Goal: Task Accomplishment & Management: Use online tool/utility

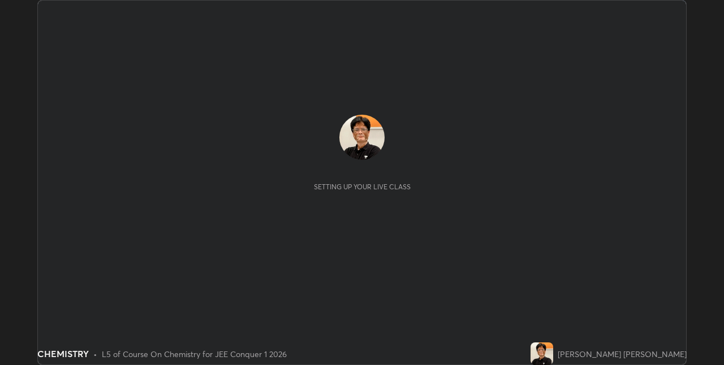
scroll to position [365, 723]
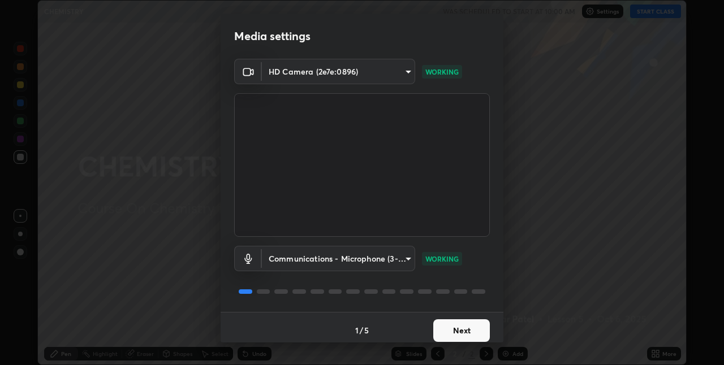
click at [461, 333] on button "Next" at bounding box center [461, 330] width 57 height 23
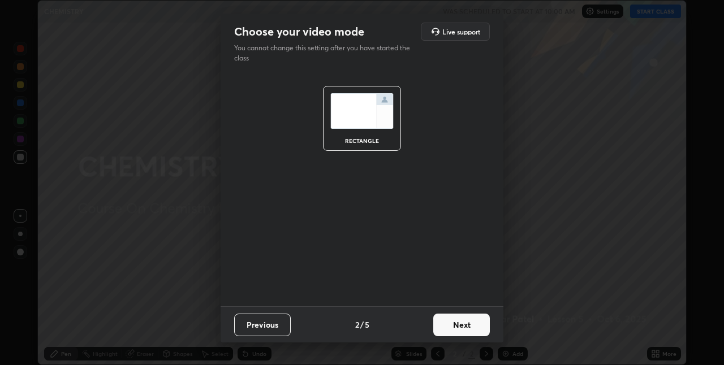
click at [465, 326] on button "Next" at bounding box center [461, 325] width 57 height 23
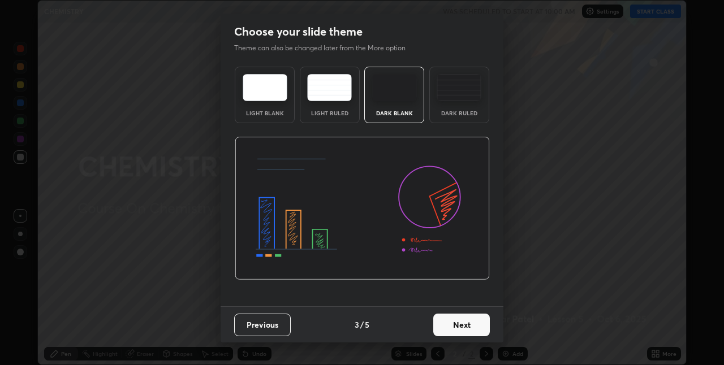
click at [466, 327] on button "Next" at bounding box center [461, 325] width 57 height 23
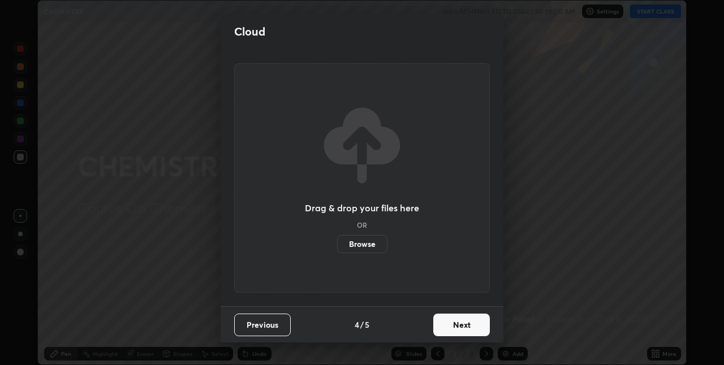
click at [465, 326] on button "Next" at bounding box center [461, 325] width 57 height 23
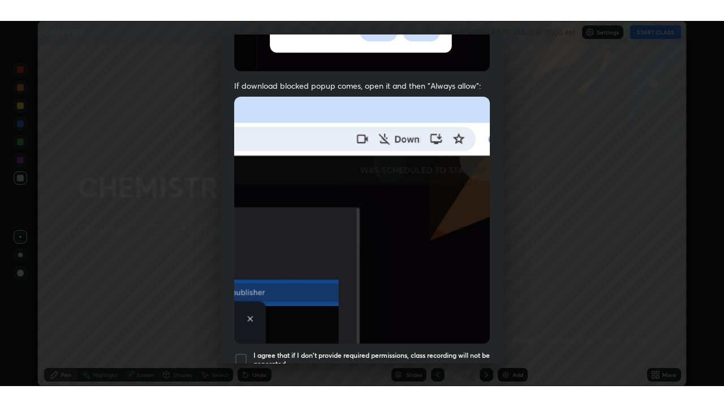
scroll to position [236, 0]
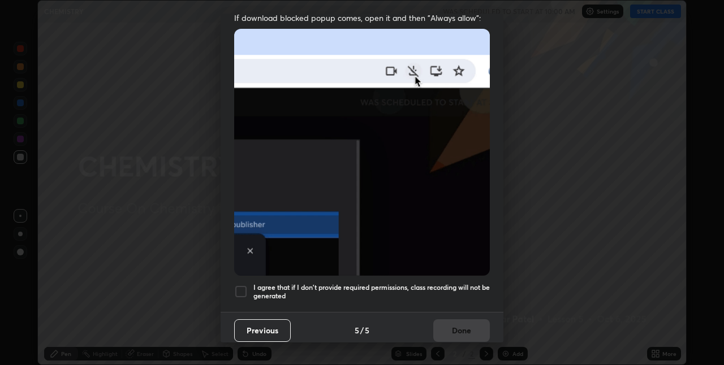
click at [241, 286] on div at bounding box center [241, 292] width 14 height 14
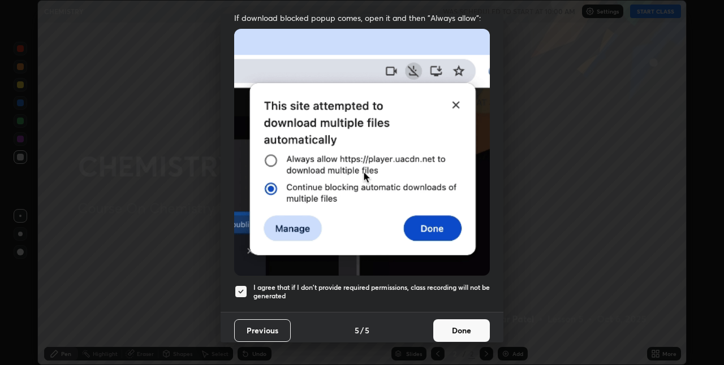
click at [461, 321] on button "Done" at bounding box center [461, 330] width 57 height 23
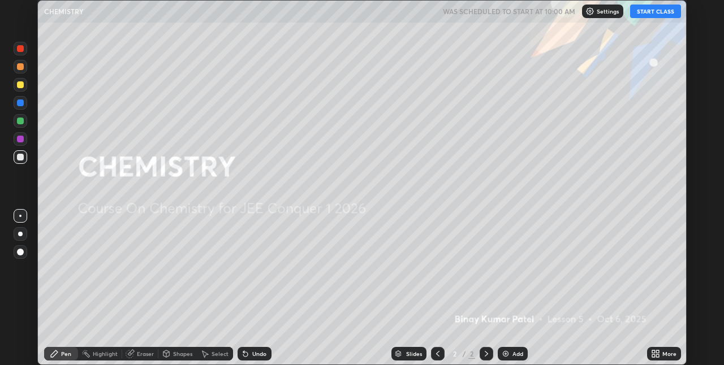
click at [654, 12] on button "START CLASS" at bounding box center [655, 12] width 51 height 14
click at [504, 353] on img at bounding box center [505, 353] width 9 height 9
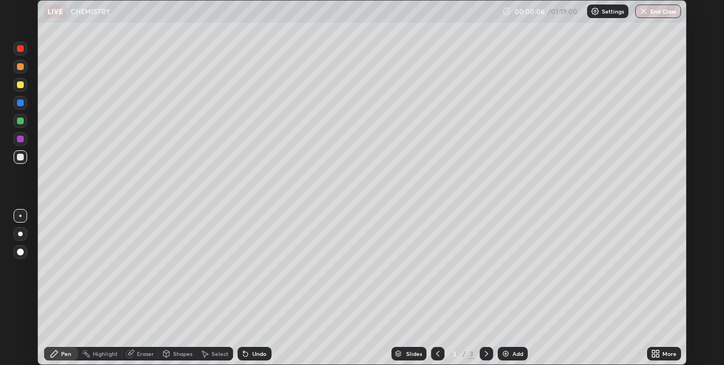
click at [22, 85] on div at bounding box center [20, 84] width 7 height 7
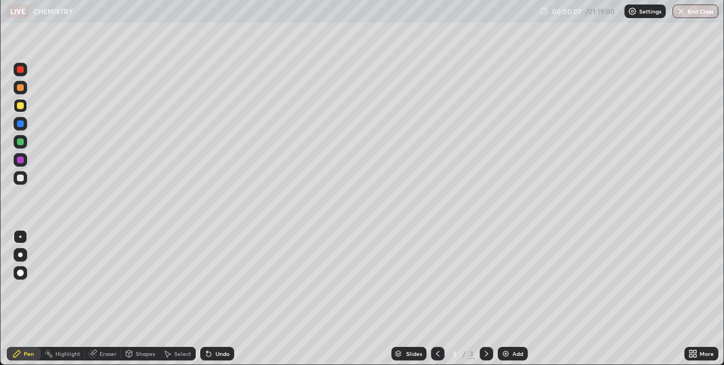
click at [21, 262] on div at bounding box center [21, 255] width 14 height 14
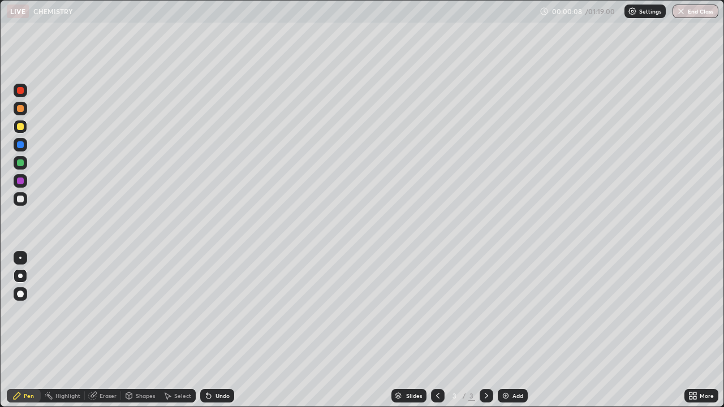
click at [22, 293] on div at bounding box center [20, 294] width 7 height 7
click at [22, 201] on div at bounding box center [20, 199] width 7 height 7
click at [23, 163] on div at bounding box center [20, 162] width 7 height 7
click at [23, 128] on div at bounding box center [20, 126] width 7 height 7
click at [25, 200] on div at bounding box center [21, 199] width 14 height 14
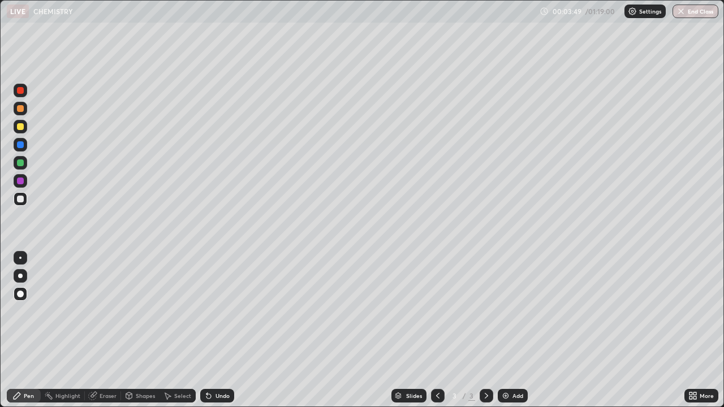
click at [21, 161] on div at bounding box center [20, 162] width 7 height 7
click at [220, 365] on div "Undo" at bounding box center [222, 396] width 14 height 6
click at [218, 365] on div "Undo" at bounding box center [217, 396] width 34 height 14
click at [219, 365] on div "Undo" at bounding box center [217, 396] width 34 height 14
click at [222, 365] on div "Undo" at bounding box center [217, 396] width 34 height 14
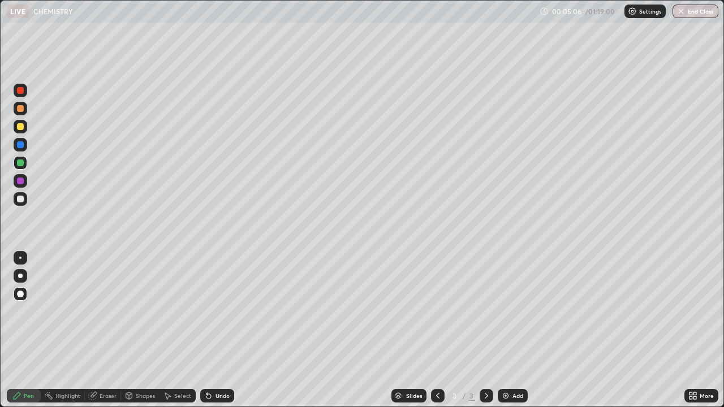
click at [222, 365] on div "Undo" at bounding box center [217, 396] width 34 height 14
click at [222, 365] on div "Undo" at bounding box center [222, 396] width 14 height 6
click at [220, 365] on div "Undo" at bounding box center [222, 396] width 14 height 6
click at [24, 200] on div at bounding box center [21, 199] width 14 height 14
click at [507, 365] on img at bounding box center [505, 395] width 9 height 9
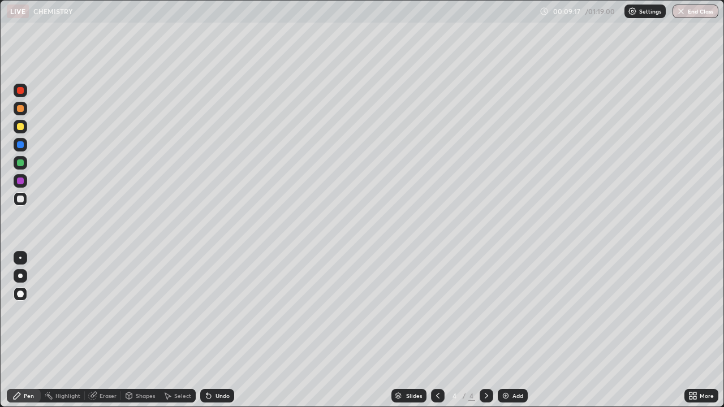
click at [216, 365] on div "Undo" at bounding box center [222, 396] width 14 height 6
click at [21, 166] on div at bounding box center [20, 162] width 7 height 7
click at [211, 365] on icon at bounding box center [208, 395] width 9 height 9
click at [215, 365] on div "Undo" at bounding box center [222, 396] width 14 height 6
click at [216, 365] on div "Undo" at bounding box center [217, 396] width 34 height 14
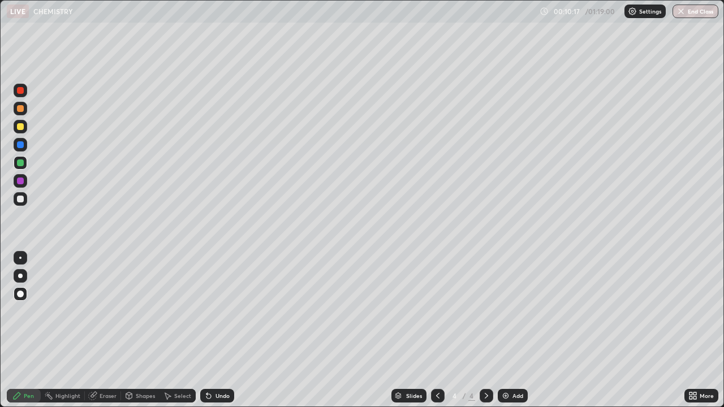
click at [218, 365] on div "Undo" at bounding box center [217, 396] width 34 height 14
click at [22, 128] on div at bounding box center [20, 126] width 7 height 7
click at [21, 199] on div at bounding box center [20, 199] width 7 height 7
click at [19, 129] on div at bounding box center [20, 126] width 7 height 7
click at [20, 200] on div at bounding box center [20, 199] width 7 height 7
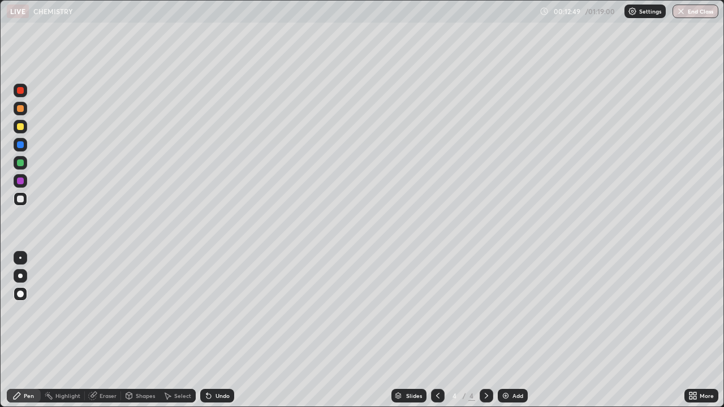
click at [102, 365] on div "Eraser" at bounding box center [103, 396] width 36 height 14
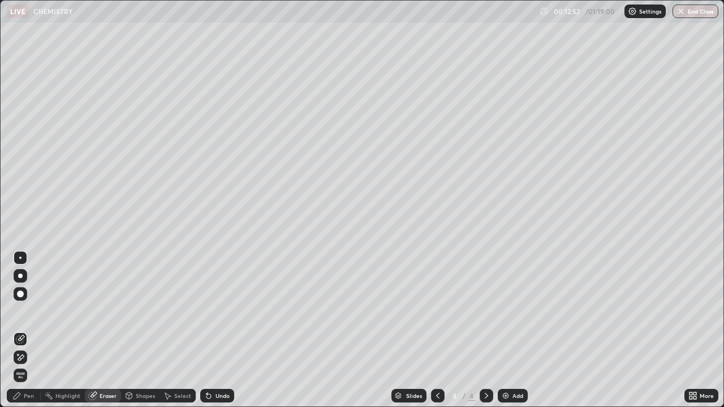
click at [211, 365] on icon at bounding box center [208, 395] width 9 height 9
click at [210, 365] on div "Undo" at bounding box center [217, 396] width 34 height 14
click at [21, 295] on div at bounding box center [20, 294] width 7 height 7
click at [21, 365] on div "Pen" at bounding box center [24, 396] width 34 height 14
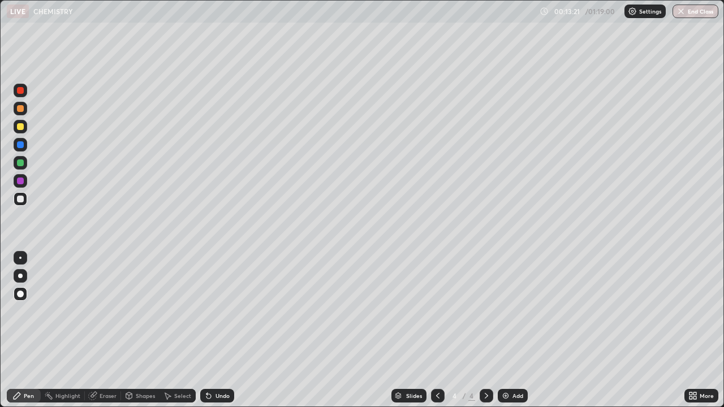
click at [19, 163] on div at bounding box center [20, 162] width 7 height 7
click at [507, 365] on img at bounding box center [505, 395] width 9 height 9
click at [23, 131] on div at bounding box center [21, 127] width 14 height 14
click at [111, 365] on div "Eraser" at bounding box center [108, 396] width 17 height 6
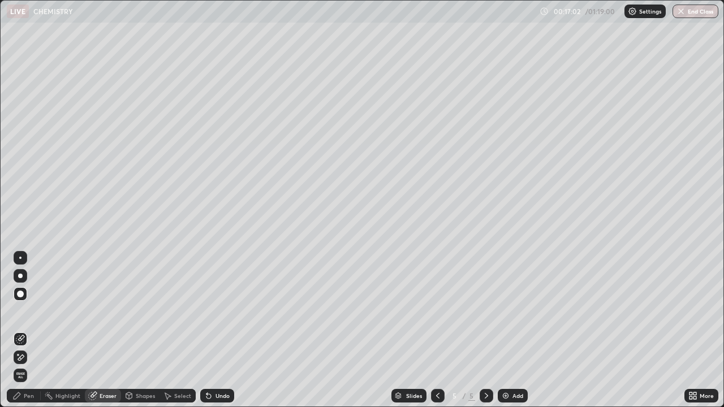
click at [36, 365] on div "Pen" at bounding box center [24, 396] width 34 height 14
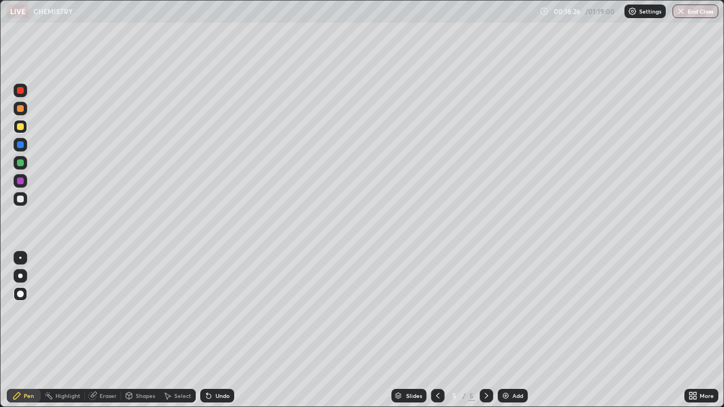
click at [506, 365] on img at bounding box center [505, 395] width 9 height 9
click at [26, 200] on div at bounding box center [21, 199] width 14 height 14
click at [222, 365] on div "Undo" at bounding box center [222, 396] width 14 height 6
click at [507, 365] on img at bounding box center [505, 395] width 9 height 9
click at [20, 128] on div at bounding box center [20, 126] width 7 height 7
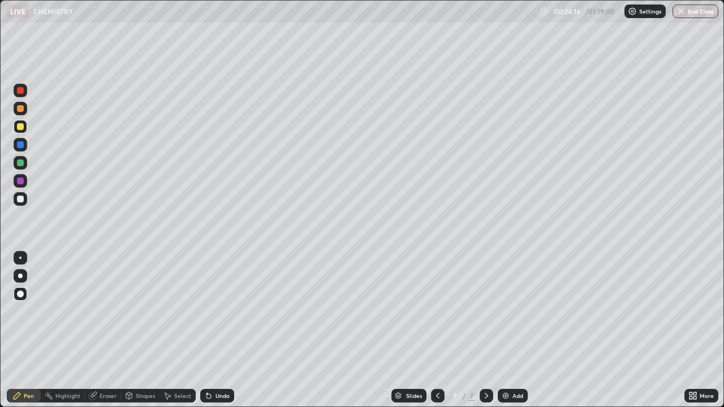
click at [19, 200] on div at bounding box center [20, 199] width 7 height 7
click at [507, 365] on img at bounding box center [505, 395] width 9 height 9
click at [21, 127] on div at bounding box center [20, 126] width 7 height 7
click at [20, 201] on div at bounding box center [20, 199] width 7 height 7
click at [181, 365] on div "Select" at bounding box center [182, 396] width 17 height 6
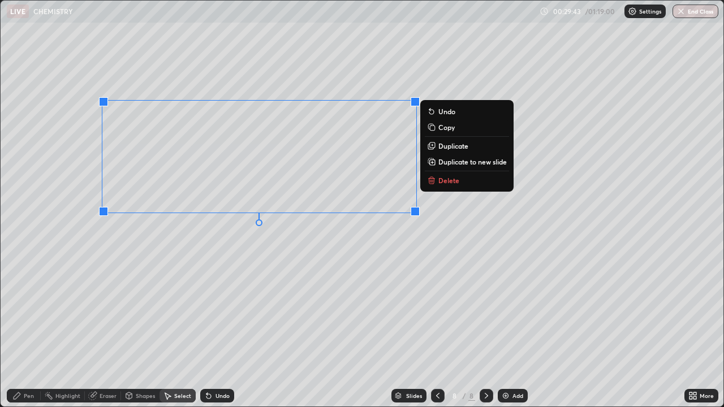
click at [370, 271] on div "0 ° Undo Copy Duplicate Duplicate to new slide Delete" at bounding box center [362, 204] width 723 height 406
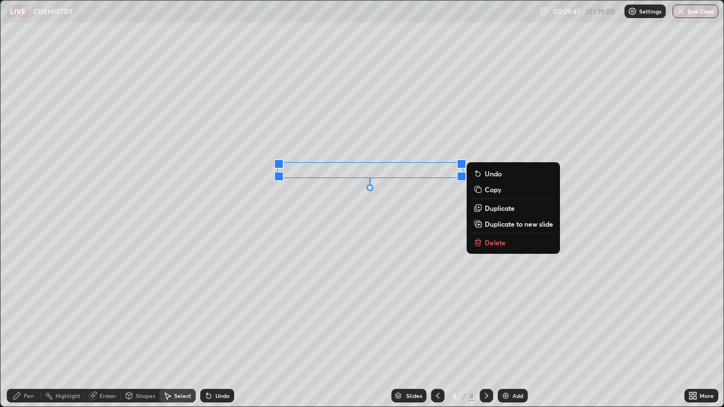
click at [354, 232] on div "0 ° Undo Copy Duplicate Duplicate to new slide Delete" at bounding box center [362, 204] width 723 height 406
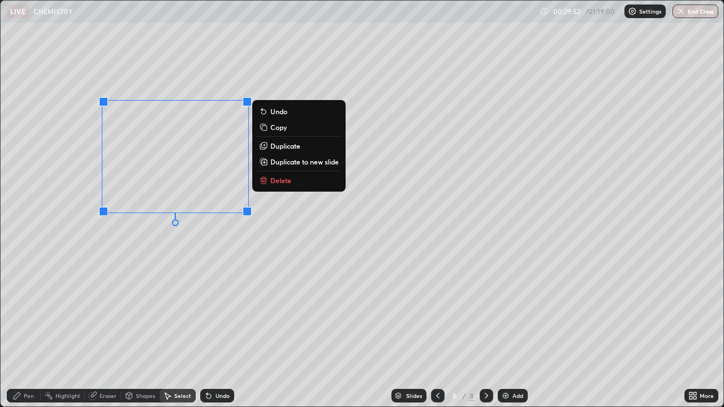
click at [283, 129] on p "Copy" at bounding box center [278, 127] width 16 height 9
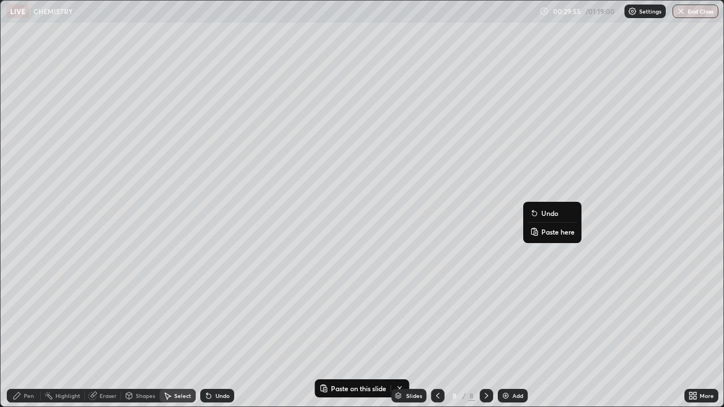
click at [557, 232] on p "Paste here" at bounding box center [557, 231] width 33 height 9
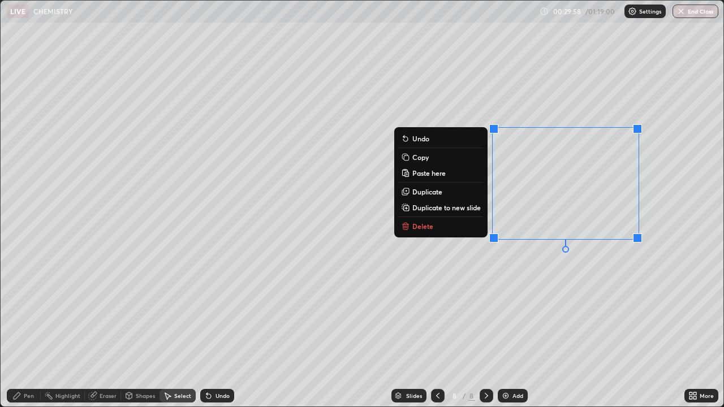
click at [547, 295] on div "0 ° Undo Copy Paste here Duplicate Duplicate to new slide Delete" at bounding box center [362, 204] width 723 height 406
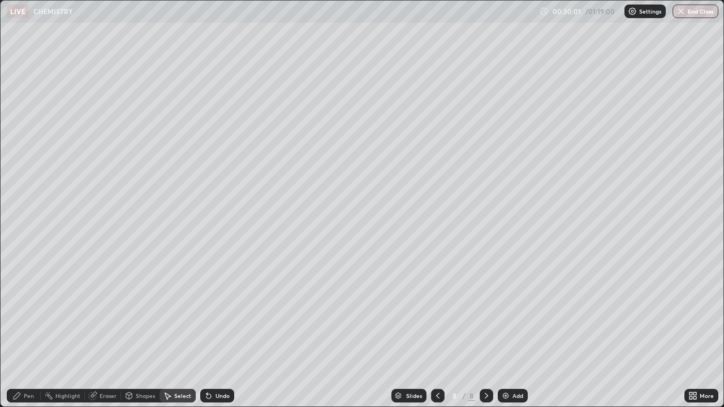
click at [113, 365] on div "Eraser" at bounding box center [108, 396] width 17 height 6
click at [29, 365] on div "Pen" at bounding box center [29, 396] width 10 height 6
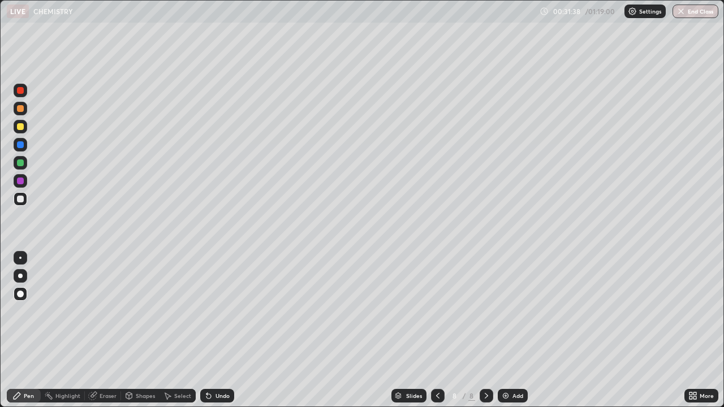
click at [25, 129] on div at bounding box center [21, 127] width 14 height 14
click at [507, 365] on img at bounding box center [505, 395] width 9 height 9
click at [436, 365] on icon at bounding box center [437, 395] width 9 height 9
click at [21, 164] on div at bounding box center [20, 162] width 7 height 7
click at [691, 365] on icon at bounding box center [690, 393] width 3 height 3
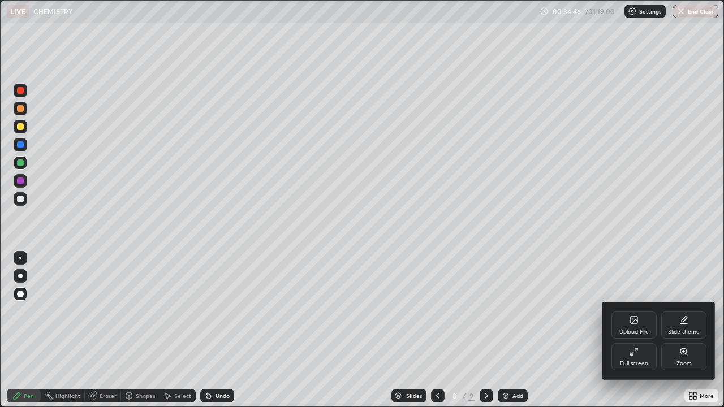
click at [638, 355] on div "Full screen" at bounding box center [633, 356] width 45 height 27
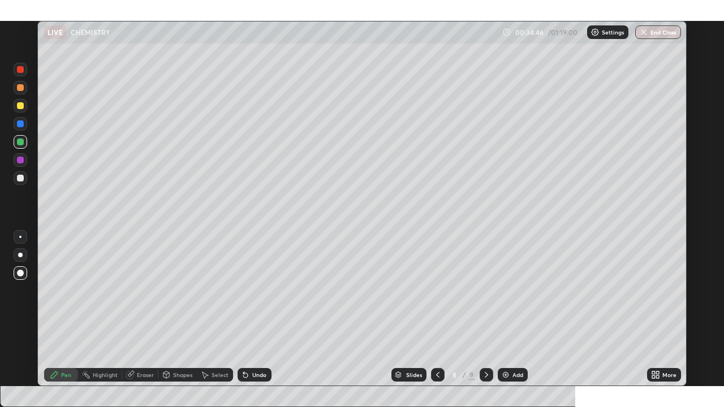
scroll to position [56170, 55811]
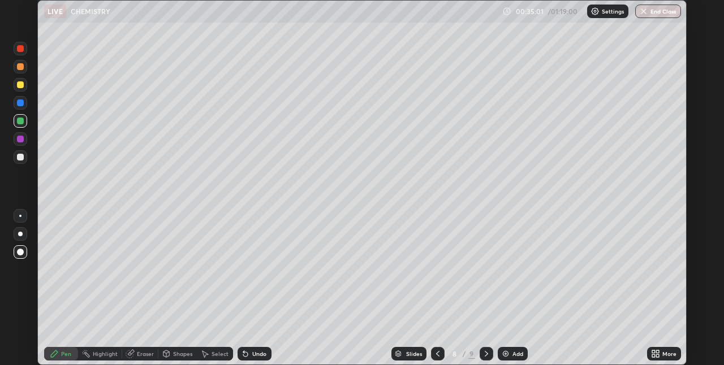
click at [653, 352] on icon at bounding box center [653, 352] width 3 height 3
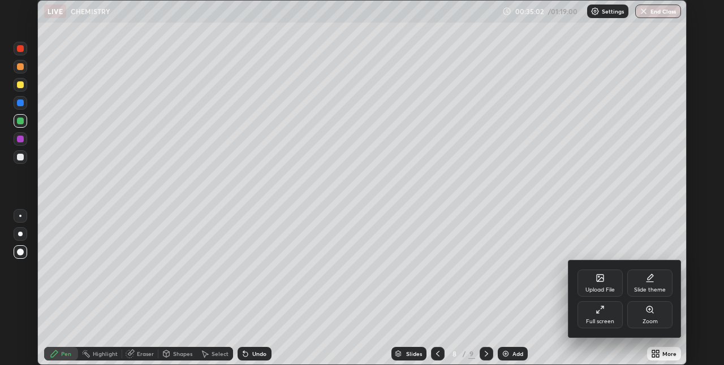
click at [611, 317] on div "Full screen" at bounding box center [599, 314] width 45 height 27
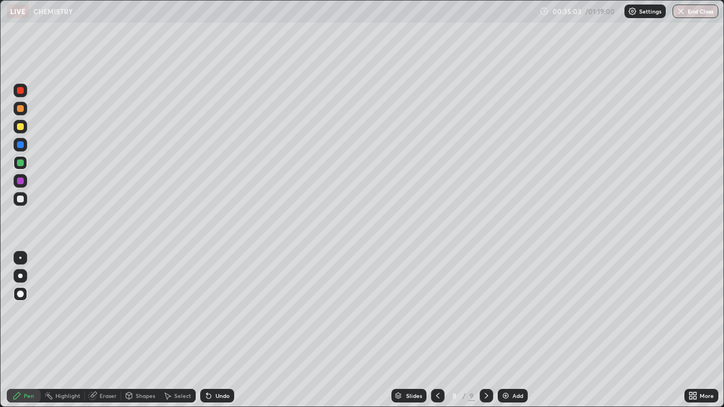
scroll to position [407, 724]
click at [109, 365] on div "Eraser" at bounding box center [108, 396] width 17 height 6
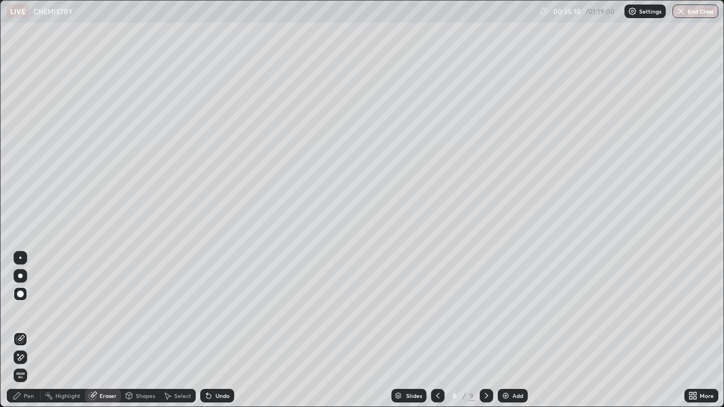
click at [27, 365] on div "Pen" at bounding box center [29, 396] width 10 height 6
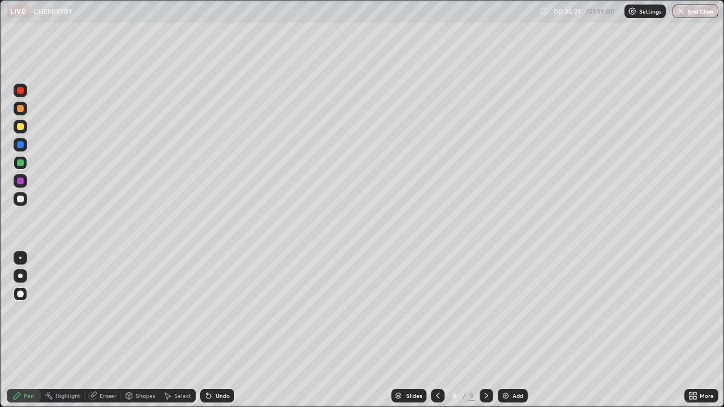
click at [23, 201] on div at bounding box center [21, 199] width 14 height 14
click at [207, 365] on icon at bounding box center [208, 396] width 5 height 5
click at [209, 365] on icon at bounding box center [208, 396] width 5 height 5
click at [208, 365] on icon at bounding box center [208, 396] width 5 height 5
click at [207, 365] on icon at bounding box center [208, 396] width 5 height 5
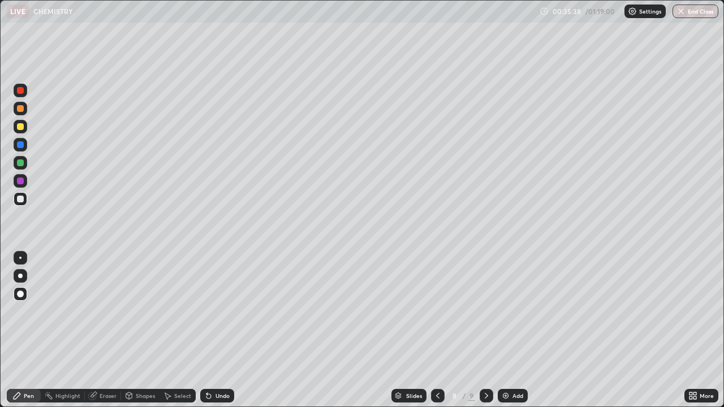
click at [21, 162] on div at bounding box center [20, 162] width 7 height 7
click at [23, 181] on div at bounding box center [20, 181] width 7 height 7
click at [25, 127] on div at bounding box center [21, 127] width 14 height 14
click at [503, 365] on img at bounding box center [505, 395] width 9 height 9
click at [19, 198] on div at bounding box center [20, 199] width 7 height 7
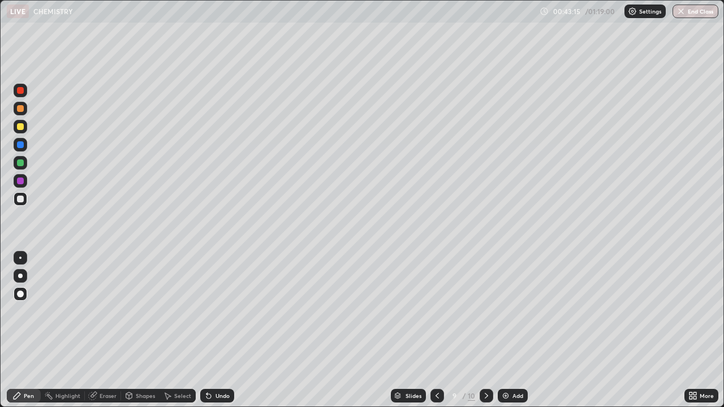
click at [504, 365] on img at bounding box center [505, 395] width 9 height 9
click at [21, 127] on div at bounding box center [20, 126] width 7 height 7
click at [19, 201] on div at bounding box center [20, 199] width 7 height 7
click at [221, 365] on div "Undo" at bounding box center [222, 396] width 14 height 6
click at [217, 365] on div "Undo" at bounding box center [222, 396] width 14 height 6
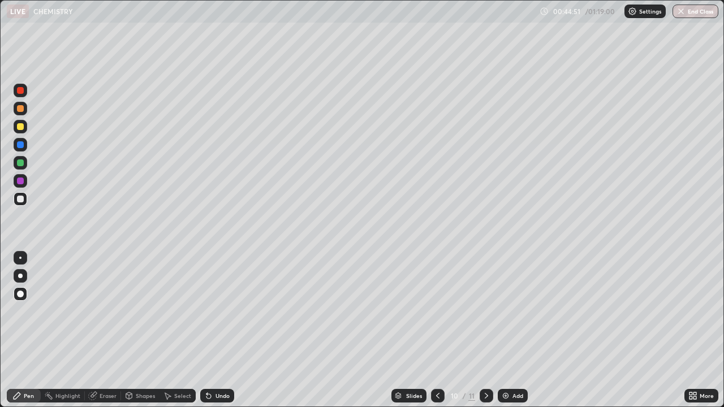
click at [218, 365] on div "Undo" at bounding box center [222, 396] width 14 height 6
click at [220, 365] on div "Undo" at bounding box center [222, 396] width 14 height 6
click at [224, 365] on div "Undo" at bounding box center [222, 396] width 14 height 6
click at [219, 365] on div "Undo" at bounding box center [222, 396] width 14 height 6
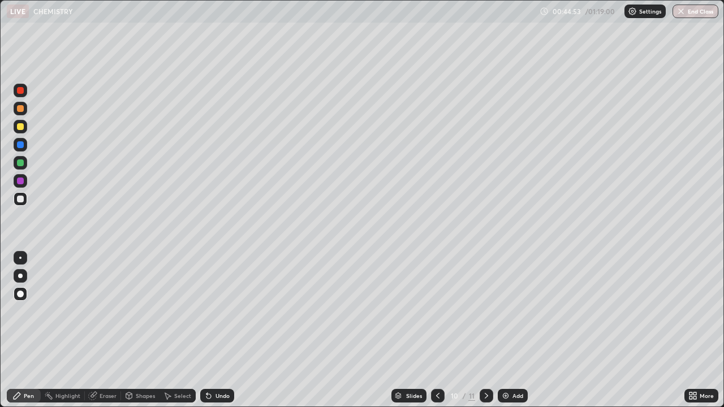
click at [224, 365] on div "Undo" at bounding box center [222, 396] width 14 height 6
click at [226, 365] on div "Undo" at bounding box center [222, 396] width 14 height 6
click at [227, 365] on div "Undo" at bounding box center [217, 396] width 34 height 14
click at [225, 365] on div "Undo" at bounding box center [217, 396] width 34 height 14
click at [227, 365] on div "Undo" at bounding box center [217, 396] width 34 height 14
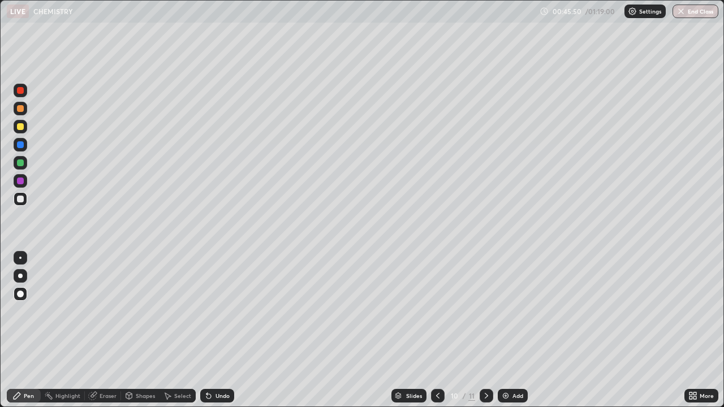
click at [22, 164] on div at bounding box center [20, 162] width 7 height 7
click at [20, 127] on div at bounding box center [20, 126] width 7 height 7
click at [25, 200] on div at bounding box center [21, 199] width 14 height 14
click at [503, 365] on img at bounding box center [505, 395] width 9 height 9
click at [22, 109] on div at bounding box center [20, 108] width 7 height 7
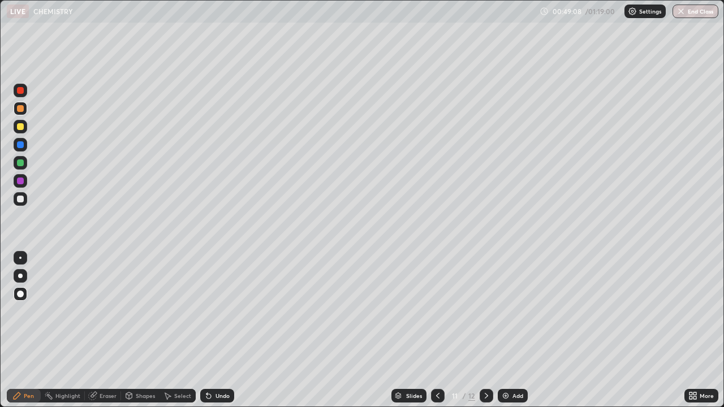
click at [25, 128] on div at bounding box center [21, 127] width 14 height 14
click at [214, 365] on div "Undo" at bounding box center [217, 396] width 34 height 14
click at [23, 200] on div at bounding box center [20, 199] width 7 height 7
click at [153, 365] on div "Shapes" at bounding box center [145, 396] width 19 height 6
click at [104, 365] on div "Eraser" at bounding box center [108, 396] width 17 height 6
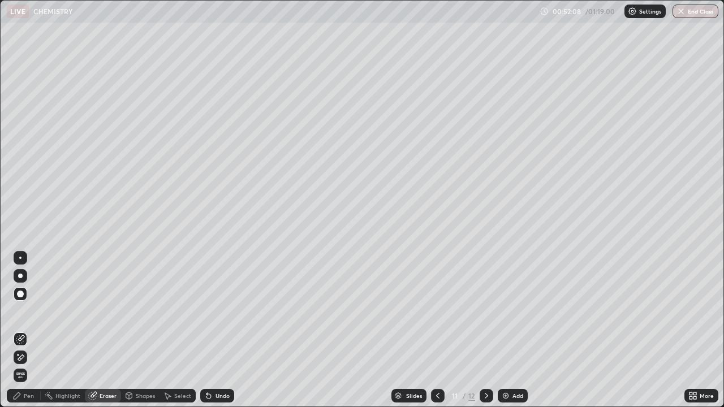
click at [34, 365] on div "Pen" at bounding box center [24, 396] width 34 height 14
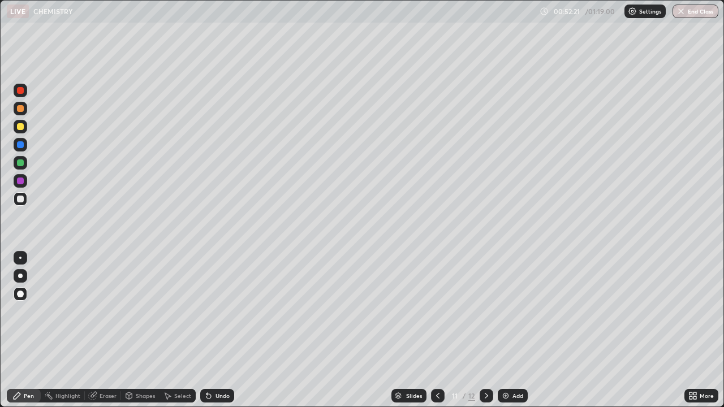
click at [505, 365] on img at bounding box center [505, 395] width 9 height 9
click at [21, 127] on div at bounding box center [20, 126] width 7 height 7
click at [21, 111] on div at bounding box center [20, 108] width 7 height 7
click at [508, 365] on img at bounding box center [505, 395] width 9 height 9
click at [23, 198] on div at bounding box center [20, 199] width 7 height 7
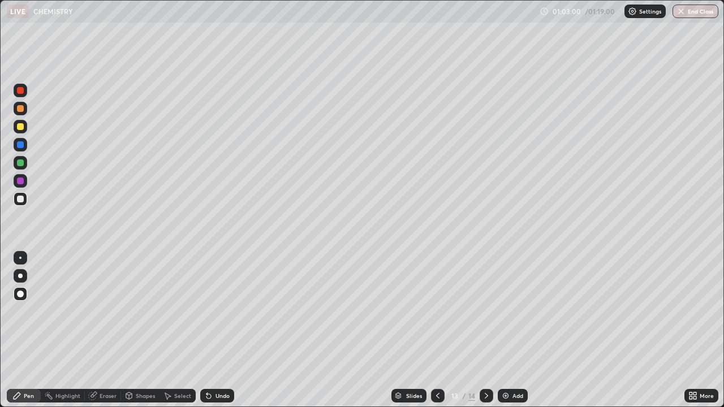
click at [508, 365] on img at bounding box center [505, 395] width 9 height 9
click at [21, 127] on div at bounding box center [20, 126] width 7 height 7
click at [22, 201] on div at bounding box center [20, 199] width 7 height 7
click at [107, 365] on div "Eraser" at bounding box center [108, 396] width 17 height 6
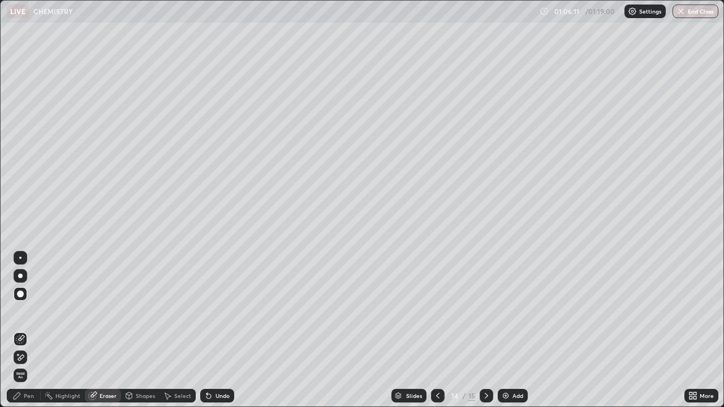
click at [29, 365] on div "Pen" at bounding box center [29, 396] width 10 height 6
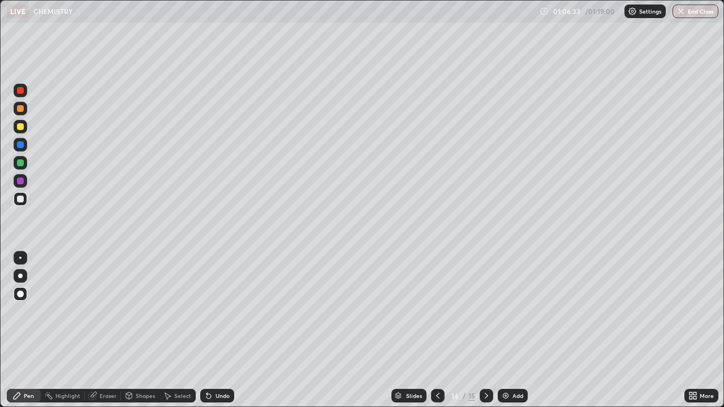
click at [220, 365] on div "Undo" at bounding box center [222, 396] width 14 height 6
click at [223, 365] on div "Undo" at bounding box center [222, 396] width 14 height 6
click at [224, 365] on div "Undo" at bounding box center [222, 396] width 14 height 6
click at [225, 365] on div "Undo" at bounding box center [222, 396] width 14 height 6
click at [227, 365] on div "Undo" at bounding box center [222, 396] width 14 height 6
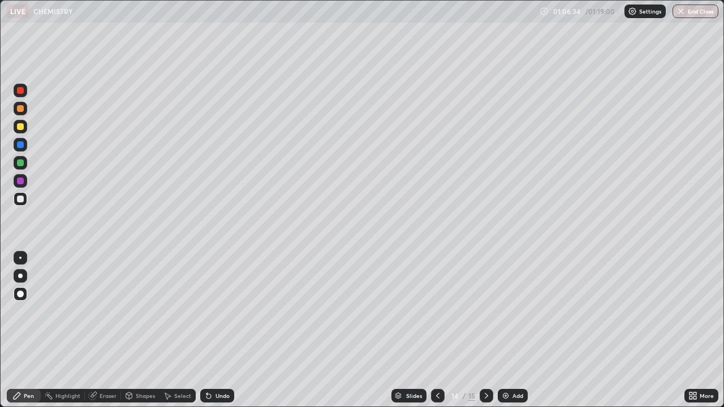
click at [228, 365] on div "Undo" at bounding box center [222, 396] width 14 height 6
click at [228, 365] on div "Undo" at bounding box center [217, 396] width 34 height 14
click at [223, 365] on div "Undo" at bounding box center [222, 396] width 14 height 6
click at [105, 365] on div "Eraser" at bounding box center [108, 396] width 17 height 6
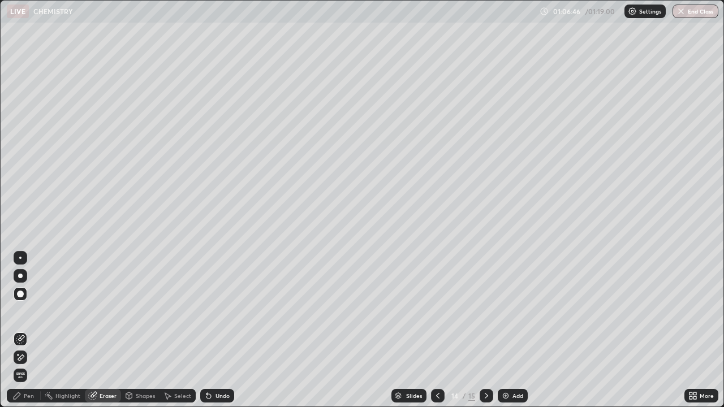
click at [32, 365] on div "Pen" at bounding box center [29, 396] width 10 height 6
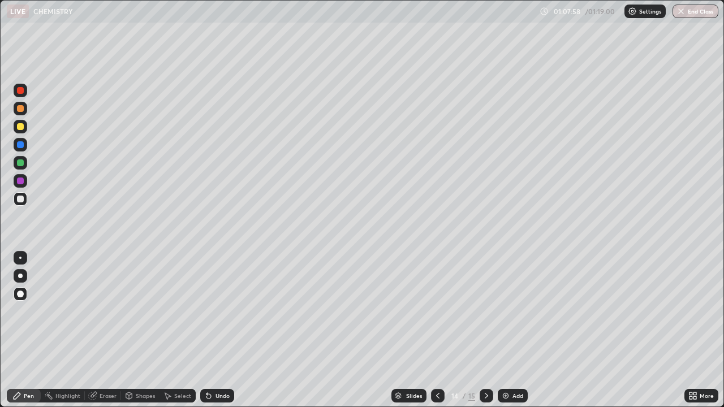
click at [505, 365] on img at bounding box center [505, 395] width 9 height 9
click at [109, 365] on div "Eraser" at bounding box center [108, 396] width 17 height 6
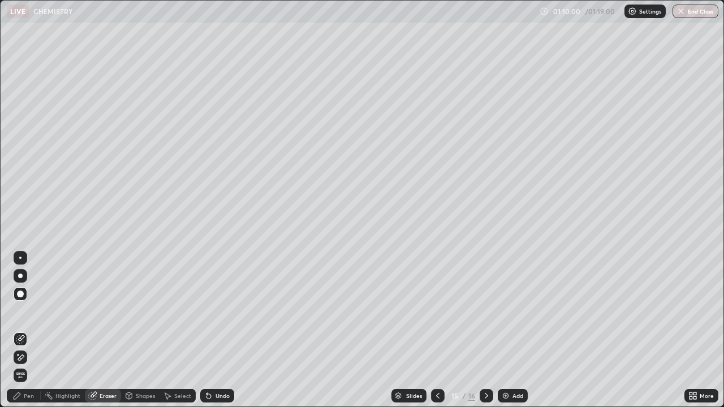
click at [38, 365] on div "Pen" at bounding box center [24, 396] width 34 height 14
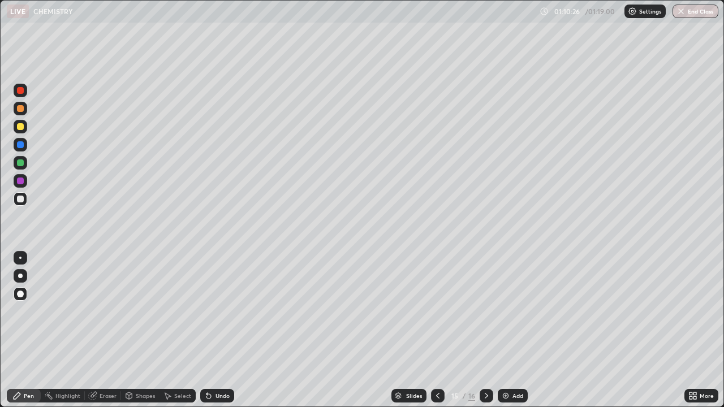
click at [507, 365] on img at bounding box center [505, 395] width 9 height 9
click at [20, 129] on div at bounding box center [20, 126] width 7 height 7
click at [23, 198] on div at bounding box center [20, 199] width 7 height 7
click at [26, 182] on div at bounding box center [21, 181] width 14 height 14
click at [20, 198] on div at bounding box center [20, 199] width 7 height 7
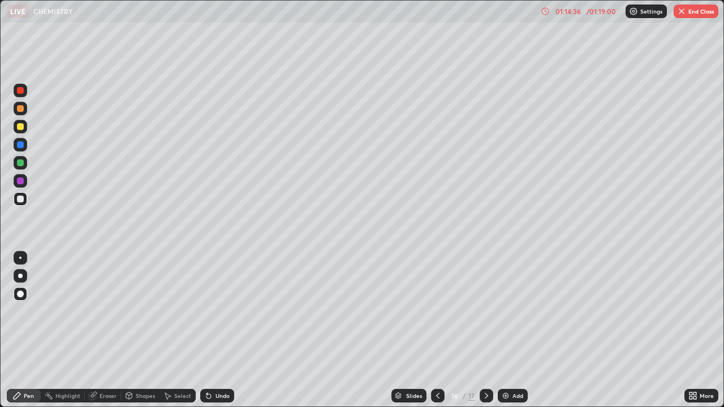
click at [20, 182] on div at bounding box center [20, 181] width 7 height 7
click at [704, 13] on button "End Class" at bounding box center [695, 12] width 45 height 14
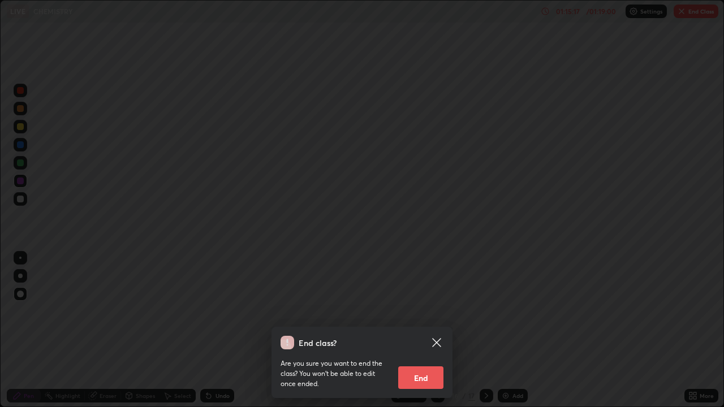
click at [425, 365] on button "End" at bounding box center [420, 377] width 45 height 23
